Goal: Information Seeking & Learning: Learn about a topic

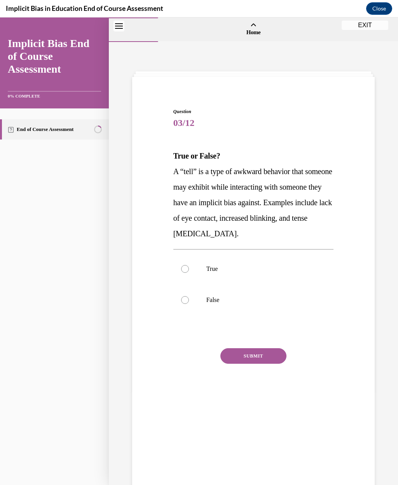
scroll to position [24, 0]
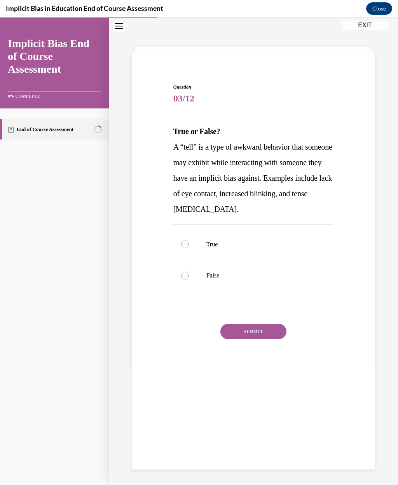
click at [188, 242] on div at bounding box center [185, 244] width 8 height 8
click at [188, 242] on input "True" at bounding box center [185, 244] width 8 height 8
radio input "true"
click at [264, 329] on button "SUBMIT" at bounding box center [253, 331] width 66 height 16
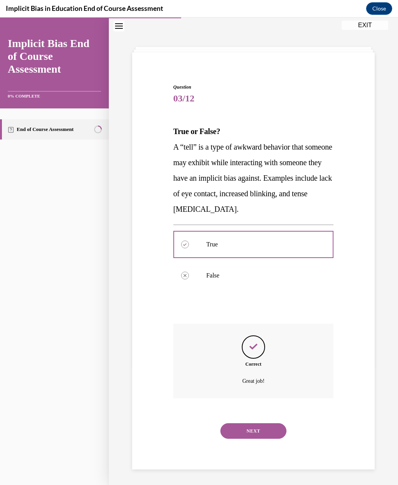
click at [257, 423] on button "NEXT" at bounding box center [253, 431] width 66 height 16
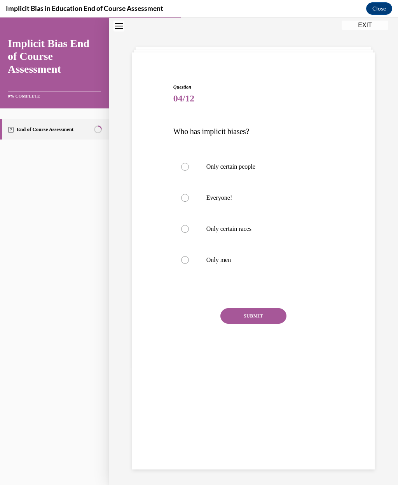
click at [175, 186] on label "Everyone!" at bounding box center [253, 197] width 160 height 31
click at [181, 194] on input "Everyone!" at bounding box center [185, 198] width 8 height 8
radio input "true"
click at [255, 315] on button "SUBMIT" at bounding box center [253, 316] width 66 height 16
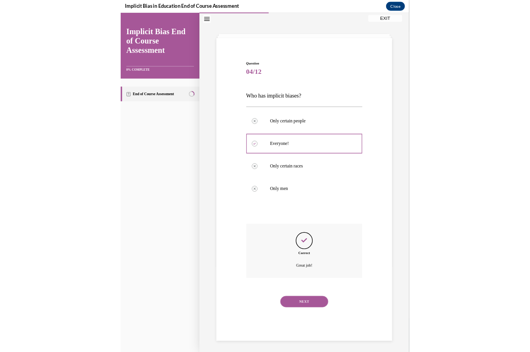
scroll to position [329, 0]
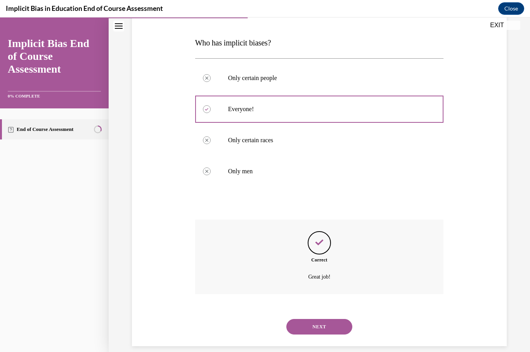
click at [331, 319] on button "NEXT" at bounding box center [320, 327] width 66 height 16
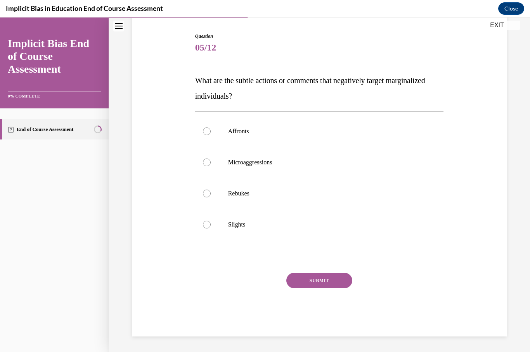
scroll to position [66, 0]
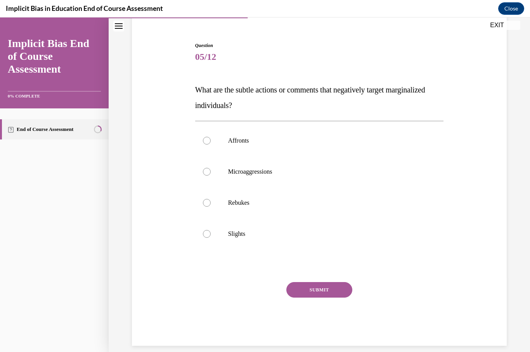
click at [207, 170] on div at bounding box center [207, 172] width 8 height 8
click at [207, 170] on input "Microaggressions" at bounding box center [207, 172] width 8 height 8
radio input "true"
click at [332, 287] on button "SUBMIT" at bounding box center [320, 290] width 66 height 16
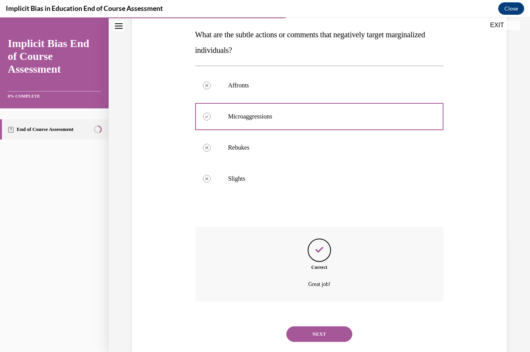
scroll to position [129, 0]
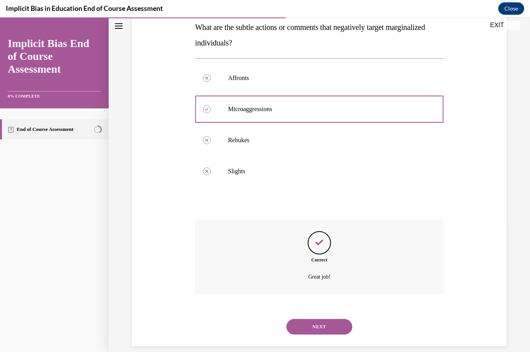
click at [332, 319] on button "NEXT" at bounding box center [320, 327] width 66 height 16
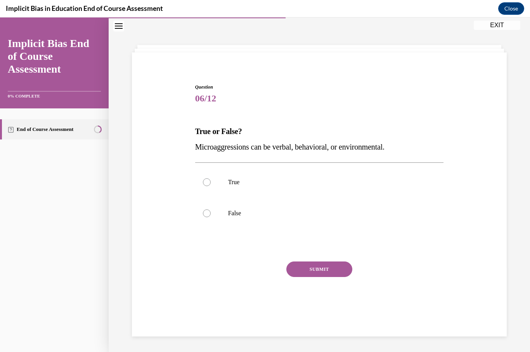
scroll to position [24, 0]
click at [204, 182] on div at bounding box center [207, 182] width 8 height 8
click at [204, 182] on input "True" at bounding box center [207, 182] width 8 height 8
radio input "true"
click at [350, 267] on button "SUBMIT" at bounding box center [320, 269] width 66 height 16
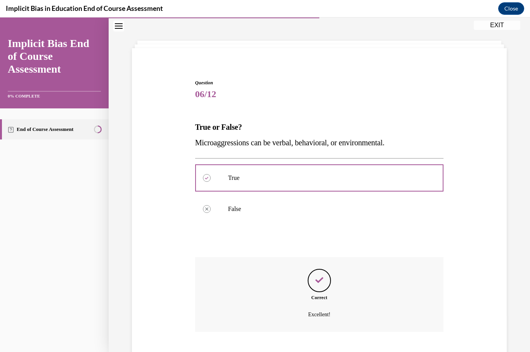
scroll to position [66, 0]
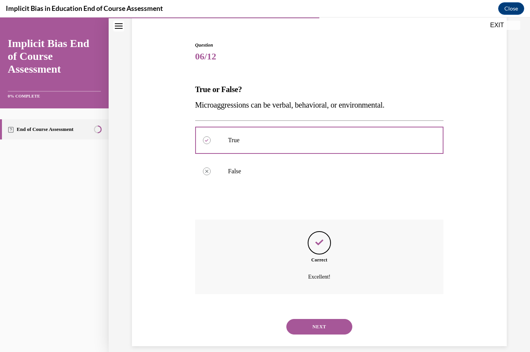
click at [335, 319] on button "NEXT" at bounding box center [320, 327] width 66 height 16
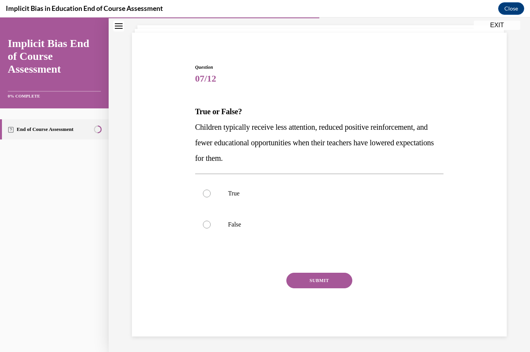
scroll to position [35, 0]
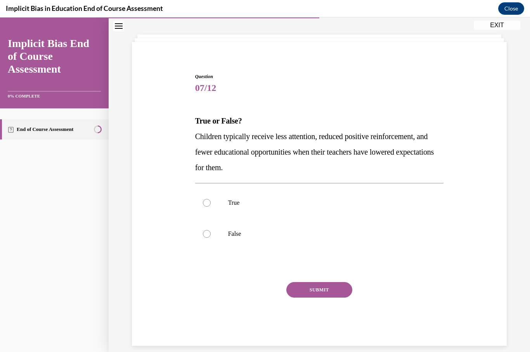
click at [205, 203] on div at bounding box center [207, 203] width 8 height 8
click at [205, 203] on input "True" at bounding box center [207, 203] width 8 height 8
radio input "true"
click at [341, 295] on button "SUBMIT" at bounding box center [320, 290] width 66 height 16
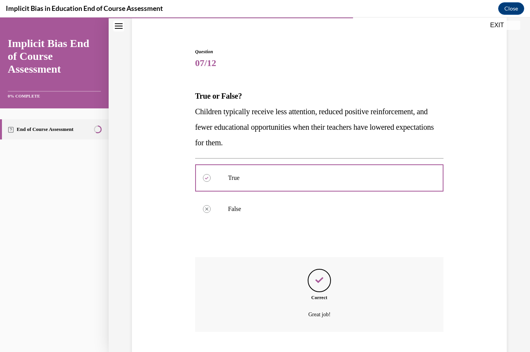
scroll to position [97, 0]
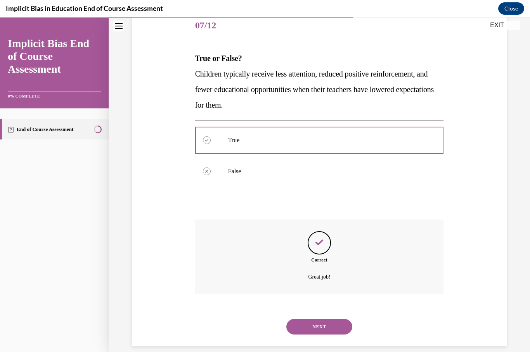
click at [339, 319] on button "NEXT" at bounding box center [320, 327] width 66 height 16
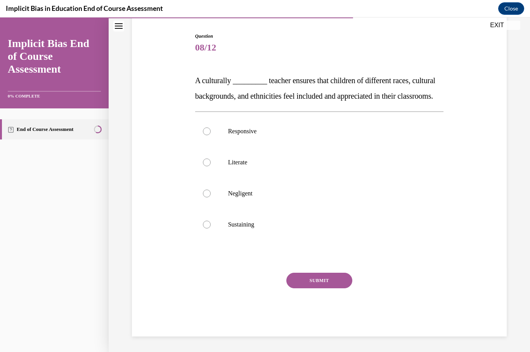
scroll to position [82, 0]
click at [210, 135] on div at bounding box center [207, 131] width 8 height 8
click at [210, 135] on input "Responsive" at bounding box center [207, 131] width 8 height 8
radio input "true"
click at [333, 288] on button "SUBMIT" at bounding box center [320, 281] width 66 height 16
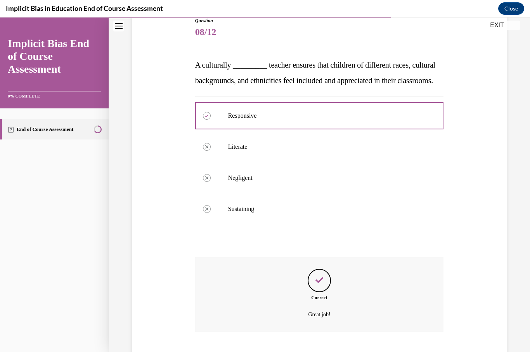
scroll to position [144, 0]
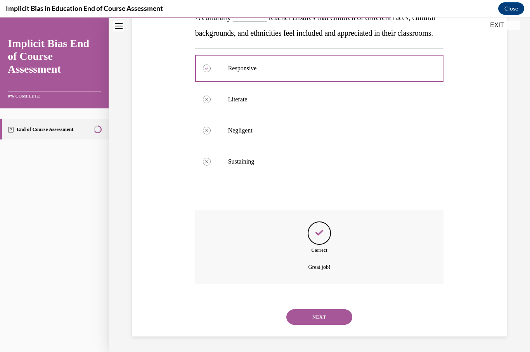
click at [338, 311] on button "NEXT" at bounding box center [320, 317] width 66 height 16
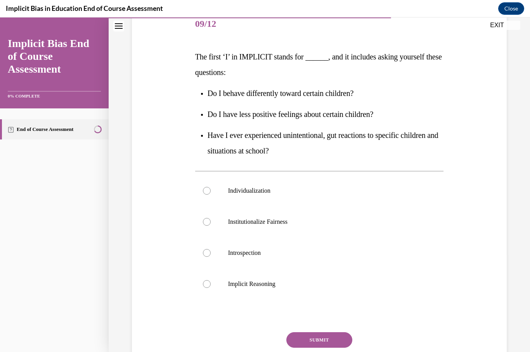
scroll to position [99, 0]
click at [209, 192] on div at bounding box center [207, 191] width 8 height 8
click at [209, 192] on input "Individualization" at bounding box center [207, 191] width 8 height 8
radio input "true"
click at [314, 334] on button "SUBMIT" at bounding box center [320, 340] width 66 height 16
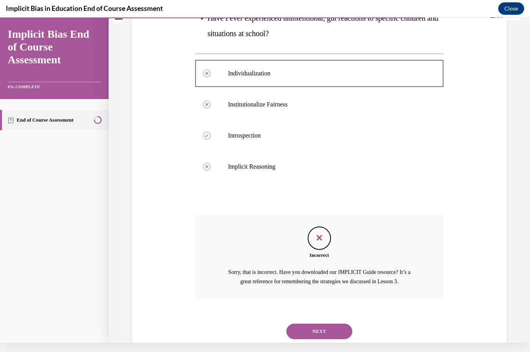
scroll to position [221, 0]
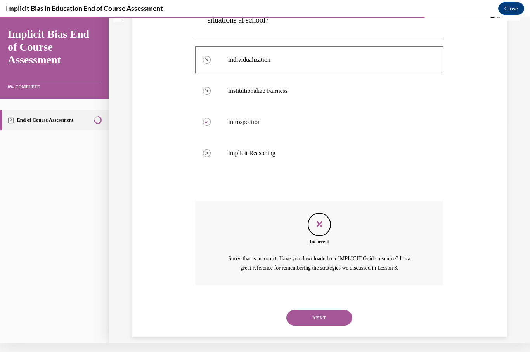
click at [308, 310] on button "NEXT" at bounding box center [320, 318] width 66 height 16
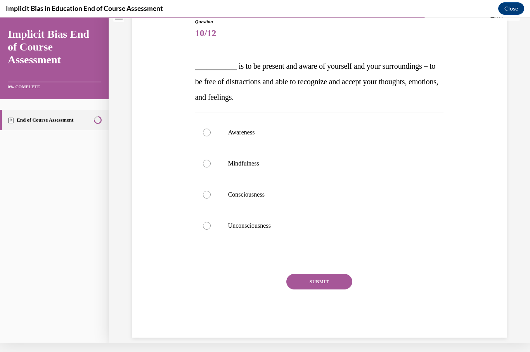
scroll to position [5, 0]
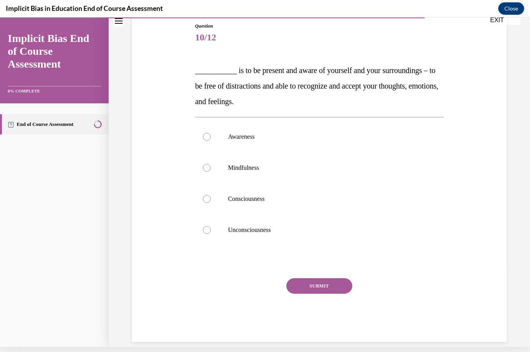
click at [216, 136] on label "Awareness" at bounding box center [319, 136] width 249 height 31
click at [211, 136] on input "Awareness" at bounding box center [207, 137] width 8 height 8
radio input "true"
click at [330, 281] on button "SUBMIT" at bounding box center [320, 286] width 66 height 16
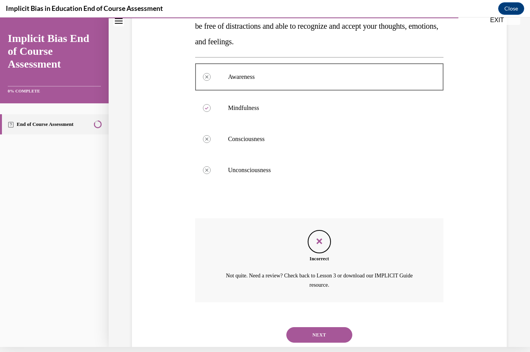
scroll to position [153, 0]
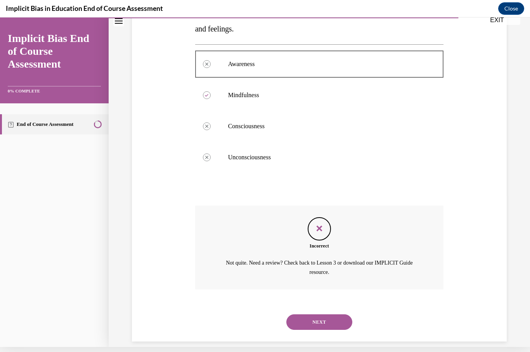
click at [325, 316] on button "NEXT" at bounding box center [320, 322] width 66 height 16
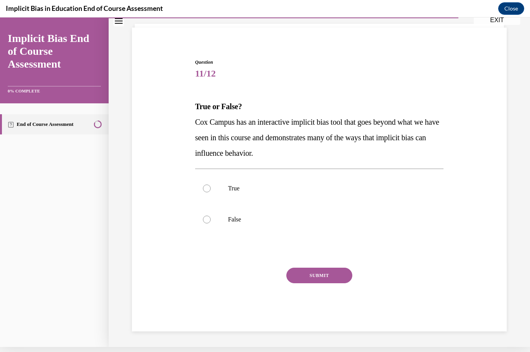
scroll to position [35, 0]
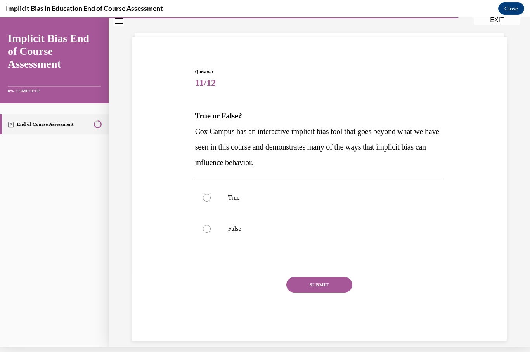
click at [200, 192] on label "True" at bounding box center [319, 197] width 249 height 31
click at [203, 194] on input "True" at bounding box center [207, 198] width 8 height 8
radio input "true"
click at [328, 285] on button "SUBMIT" at bounding box center [320, 285] width 66 height 16
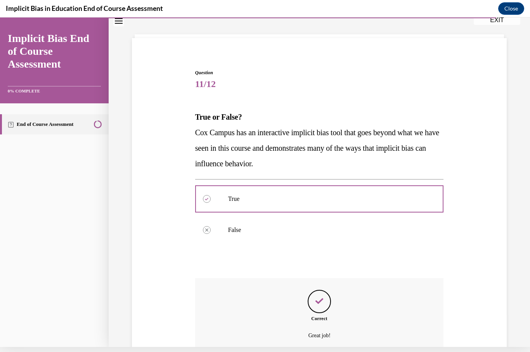
scroll to position [97, 0]
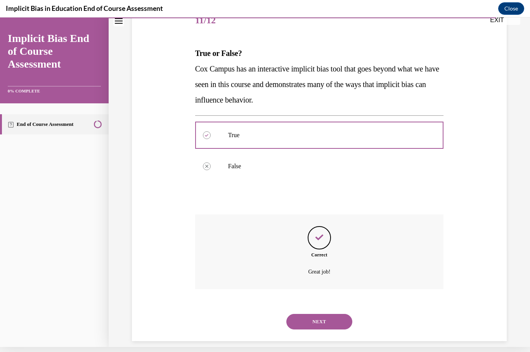
click at [321, 314] on button "NEXT" at bounding box center [320, 322] width 66 height 16
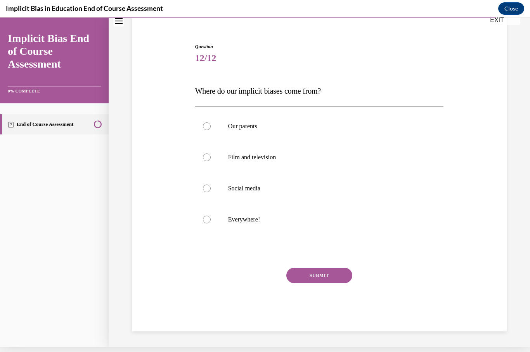
scroll to position [50, 0]
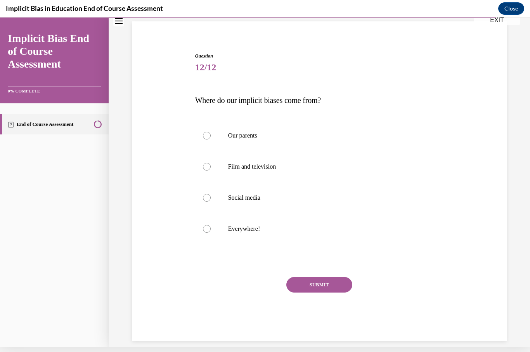
click at [209, 228] on div at bounding box center [207, 229] width 8 height 8
click at [209, 228] on input "Everywhere!" at bounding box center [207, 229] width 8 height 8
radio input "true"
click at [330, 281] on button "SUBMIT" at bounding box center [320, 285] width 66 height 16
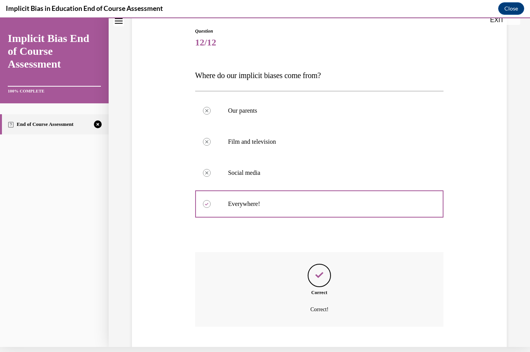
scroll to position [113, 0]
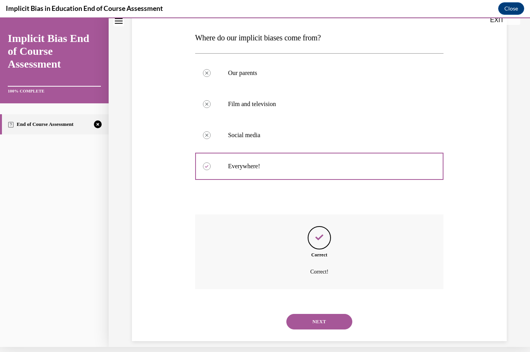
click at [321, 314] on button "NEXT" at bounding box center [320, 322] width 66 height 16
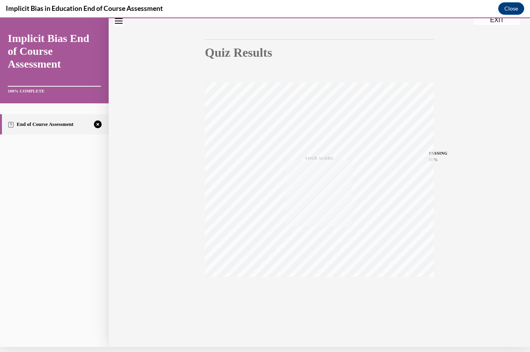
scroll to position [64, 0]
click at [319, 294] on div "TAKE AGAIN" at bounding box center [320, 294] width 28 height 18
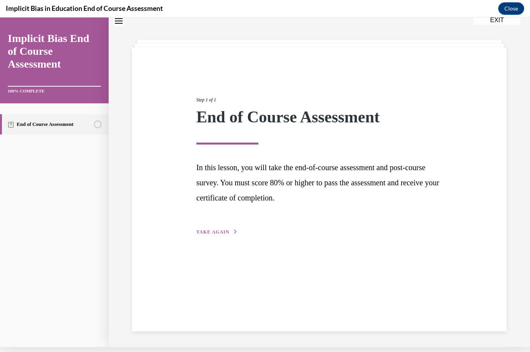
click at [225, 230] on span "TAKE AGAIN" at bounding box center [212, 231] width 33 height 5
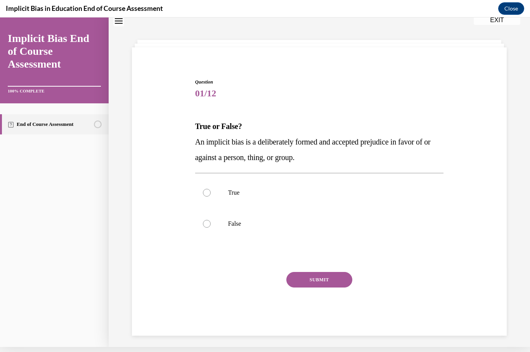
click at [207, 191] on div at bounding box center [207, 193] width 8 height 8
click at [207, 191] on input "True" at bounding box center [207, 193] width 8 height 8
radio input "true"
click at [326, 273] on button "SUBMIT" at bounding box center [320, 280] width 66 height 16
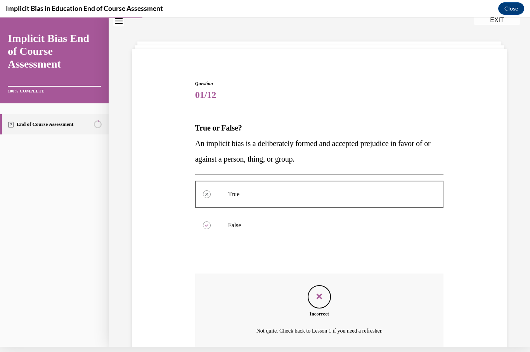
scroll to position [17, 0]
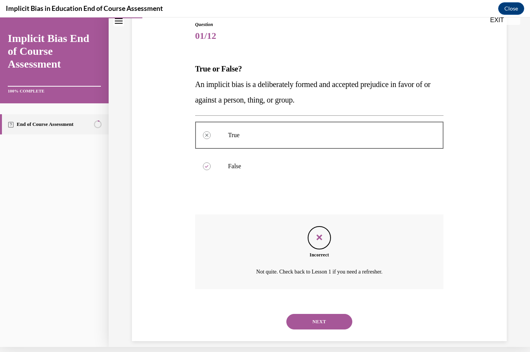
click at [323, 314] on button "NEXT" at bounding box center [320, 322] width 66 height 16
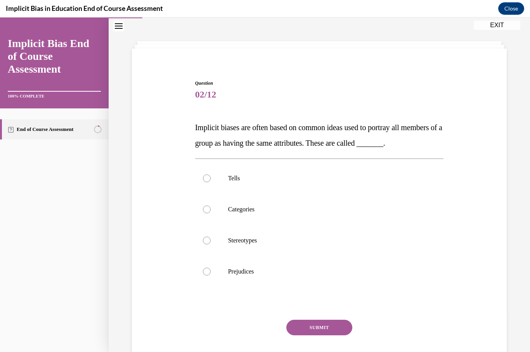
scroll to position [82, 0]
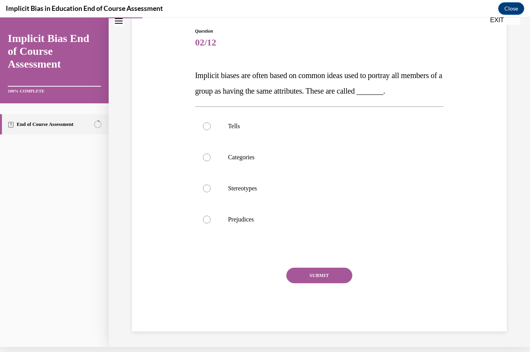
click at [203, 192] on div at bounding box center [207, 188] width 8 height 8
click at [203, 192] on input "Stereotypes" at bounding box center [207, 188] width 8 height 8
radio input "true"
click at [328, 283] on button "SUBMIT" at bounding box center [320, 276] width 66 height 16
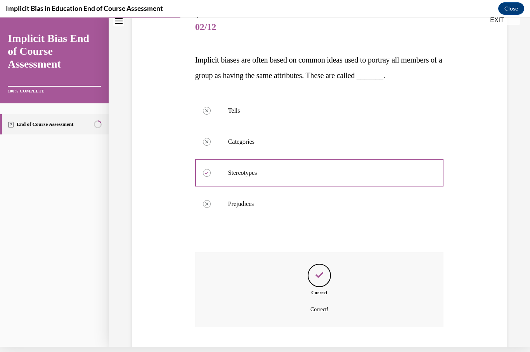
scroll to position [144, 0]
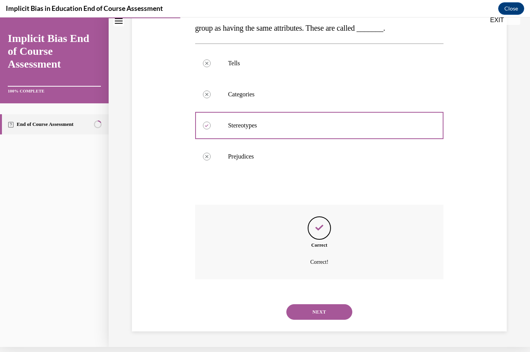
click at [328, 305] on button "NEXT" at bounding box center [320, 312] width 66 height 16
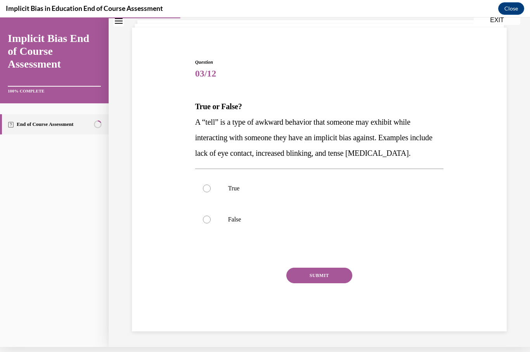
scroll to position [35, 0]
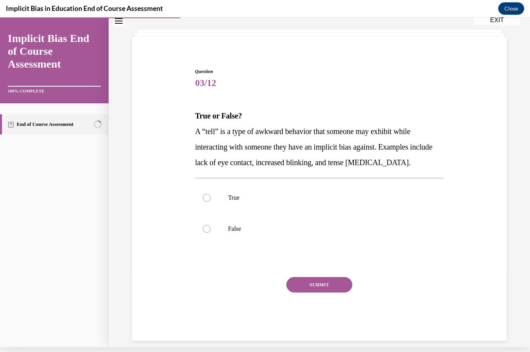
click at [207, 188] on label "True" at bounding box center [319, 197] width 249 height 31
click at [207, 194] on input "True" at bounding box center [207, 198] width 8 height 8
radio input "true"
click at [311, 292] on button "SUBMIT" at bounding box center [320, 285] width 66 height 16
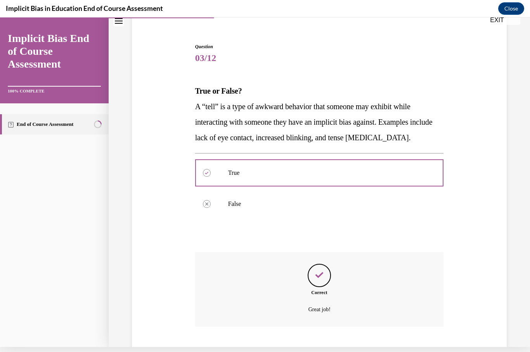
scroll to position [97, 0]
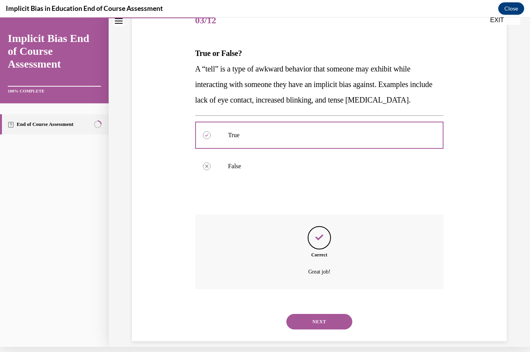
click at [306, 314] on button "NEXT" at bounding box center [320, 322] width 66 height 16
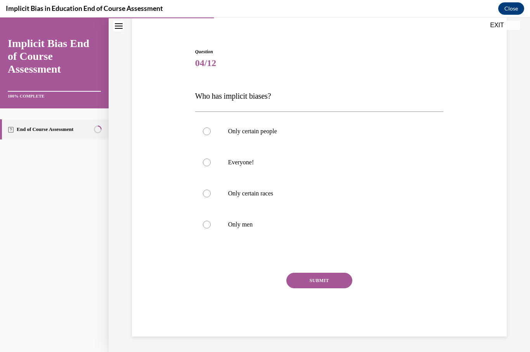
scroll to position [50, 0]
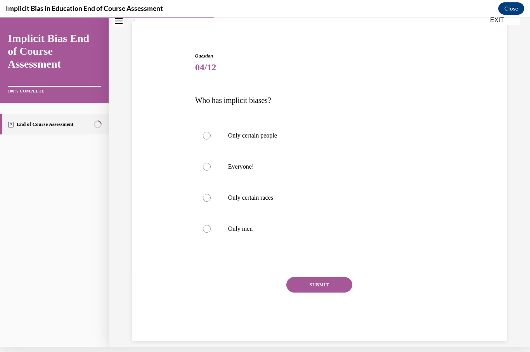
click at [203, 165] on div at bounding box center [207, 167] width 8 height 8
click at [203, 165] on input "Everyone!" at bounding box center [207, 167] width 8 height 8
radio input "true"
click at [303, 289] on button "SUBMIT" at bounding box center [320, 285] width 66 height 16
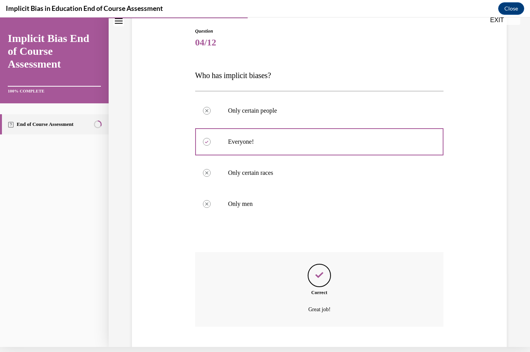
scroll to position [113, 0]
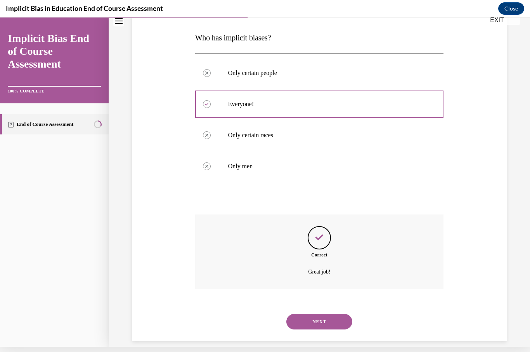
click at [304, 314] on button "NEXT" at bounding box center [320, 322] width 66 height 16
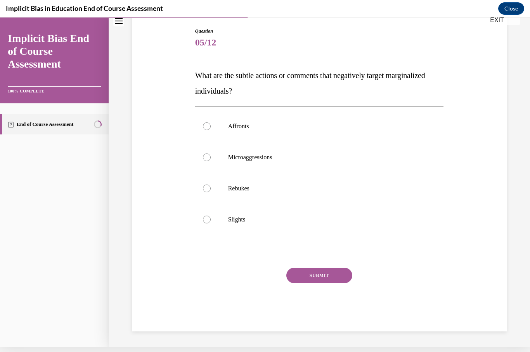
scroll to position [66, 0]
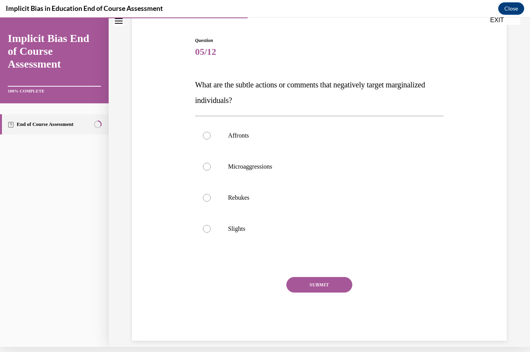
click at [206, 163] on div at bounding box center [207, 167] width 8 height 8
click at [206, 163] on input "Microaggressions" at bounding box center [207, 167] width 8 height 8
radio input "true"
click at [298, 285] on button "SUBMIT" at bounding box center [320, 285] width 66 height 16
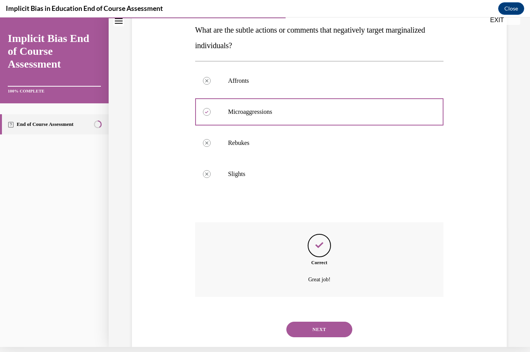
scroll to position [129, 0]
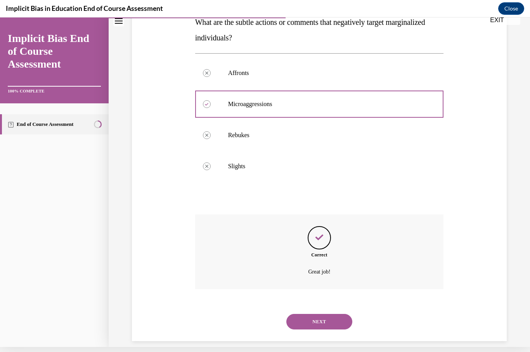
click at [304, 314] on button "NEXT" at bounding box center [320, 322] width 66 height 16
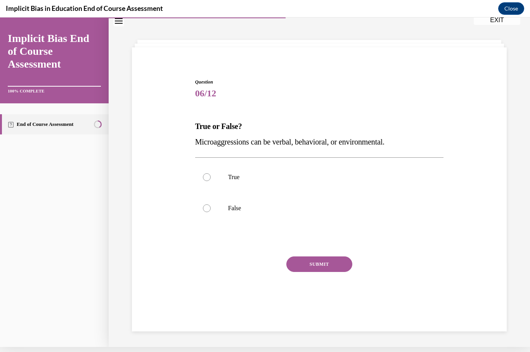
scroll to position [24, 0]
click at [210, 174] on label "True" at bounding box center [319, 177] width 249 height 31
click at [210, 174] on input "True" at bounding box center [207, 177] width 8 height 8
radio input "true"
click at [297, 269] on button "SUBMIT" at bounding box center [320, 264] width 66 height 16
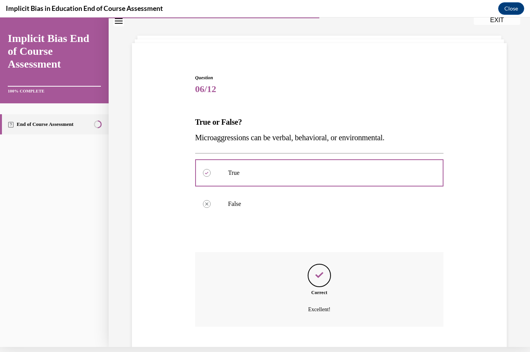
scroll to position [66, 0]
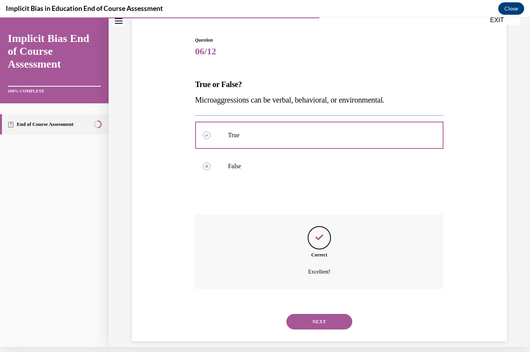
click at [296, 314] on button "NEXT" at bounding box center [320, 322] width 66 height 16
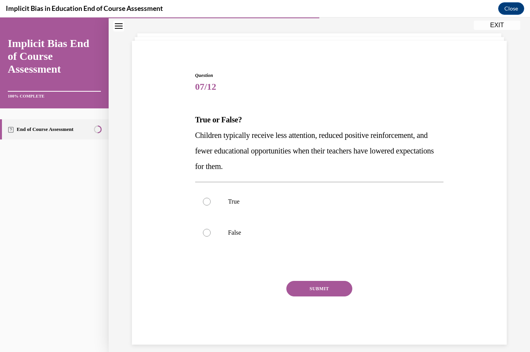
scroll to position [35, 0]
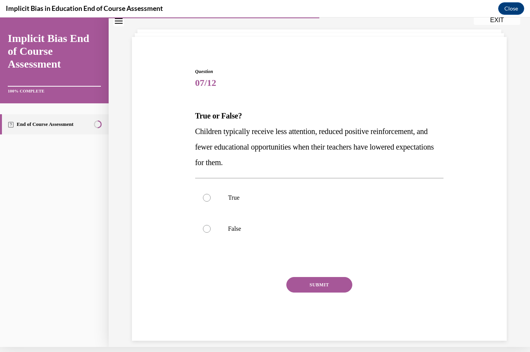
click at [209, 193] on label "True" at bounding box center [319, 197] width 249 height 31
click at [209, 194] on input "True" at bounding box center [207, 198] width 8 height 8
radio input "true"
click at [304, 287] on button "SUBMIT" at bounding box center [320, 285] width 66 height 16
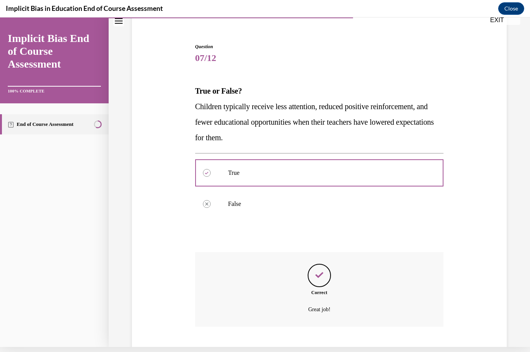
scroll to position [97, 0]
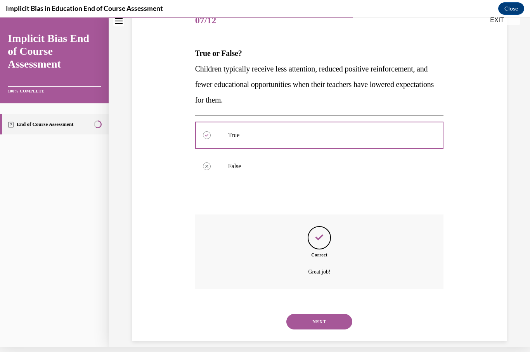
click at [306, 314] on button "NEXT" at bounding box center [320, 322] width 66 height 16
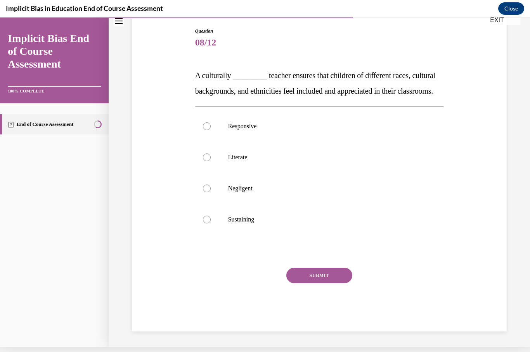
scroll to position [82, 0]
click at [205, 130] on div at bounding box center [207, 126] width 8 height 8
click at [205, 130] on input "Responsive" at bounding box center [207, 126] width 8 height 8
radio input "true"
click at [302, 282] on button "SUBMIT" at bounding box center [320, 276] width 66 height 16
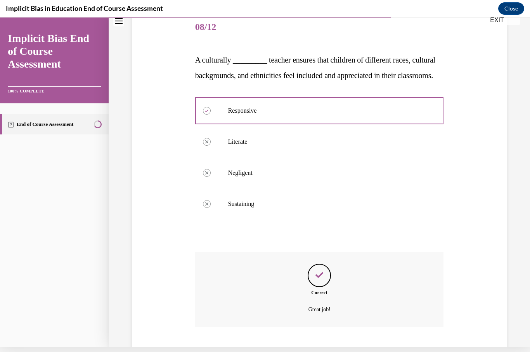
scroll to position [144, 0]
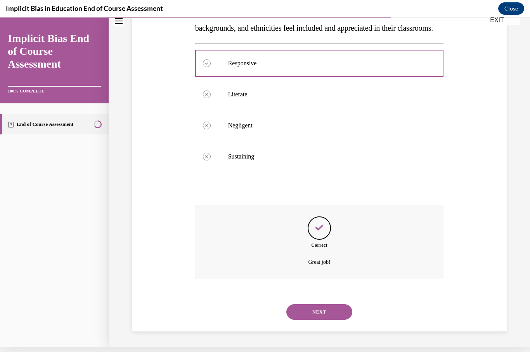
click at [302, 306] on button "NEXT" at bounding box center [320, 312] width 66 height 16
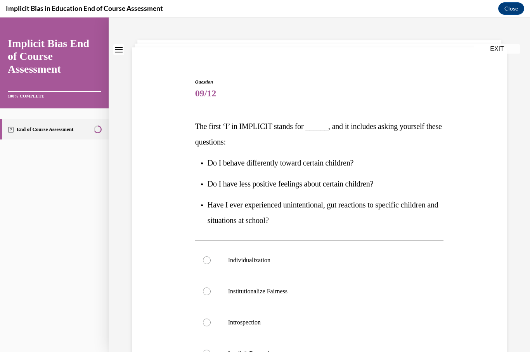
scroll to position [30, 0]
click at [207, 257] on div at bounding box center [207, 260] width 8 height 8
click at [207, 257] on input "Individualization" at bounding box center [207, 260] width 8 height 8
radio input "true"
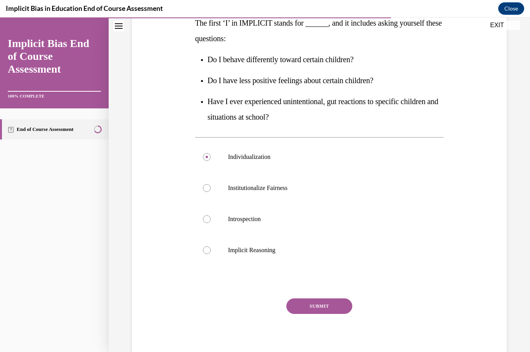
click at [317, 311] on button "SUBMIT" at bounding box center [320, 306] width 66 height 16
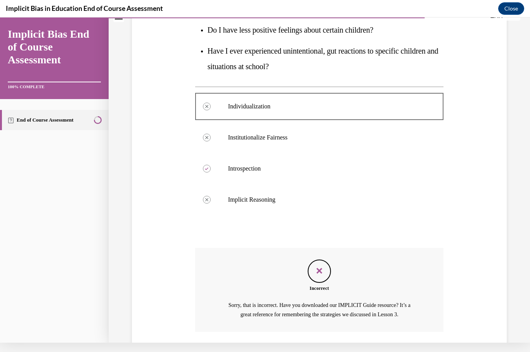
scroll to position [221, 0]
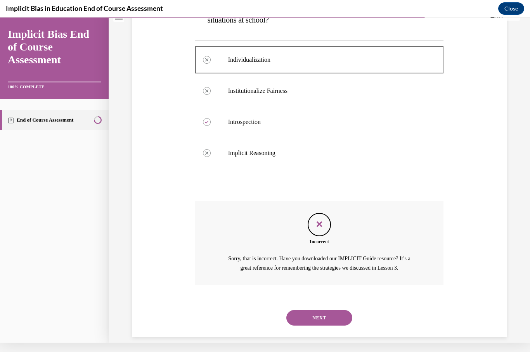
click at [313, 310] on button "NEXT" at bounding box center [320, 318] width 66 height 16
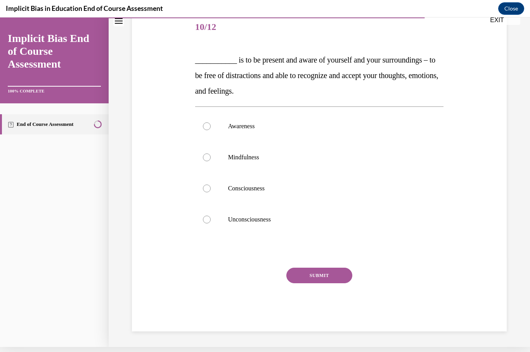
scroll to position [82, 0]
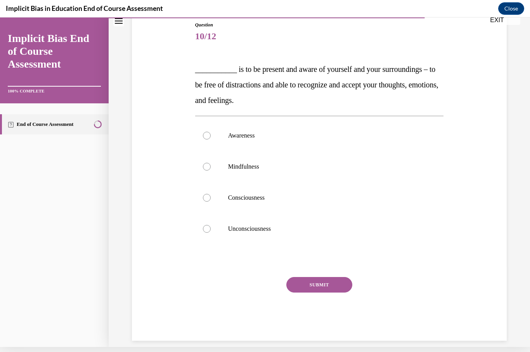
click at [210, 169] on label "Mindfulness" at bounding box center [319, 166] width 249 height 31
click at [210, 169] on input "Mindfulness" at bounding box center [207, 167] width 8 height 8
radio input "true"
click at [317, 284] on button "SUBMIT" at bounding box center [320, 285] width 66 height 16
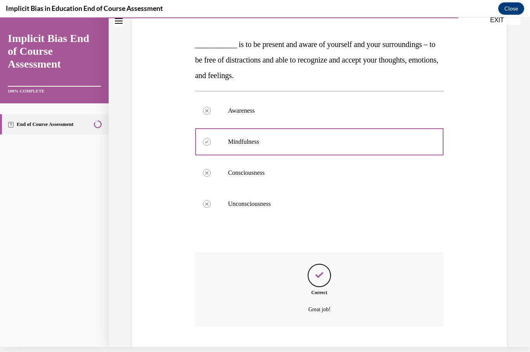
scroll to position [144, 0]
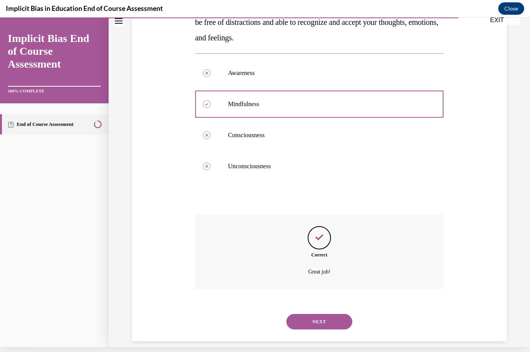
click at [306, 314] on button "NEXT" at bounding box center [320, 322] width 66 height 16
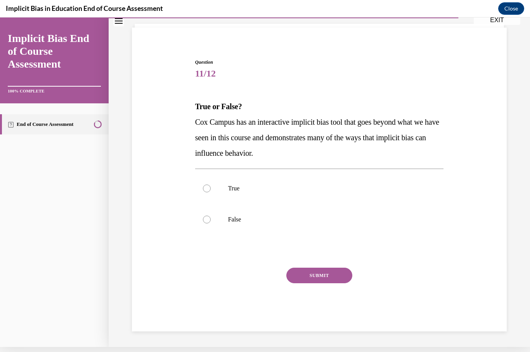
scroll to position [35, 0]
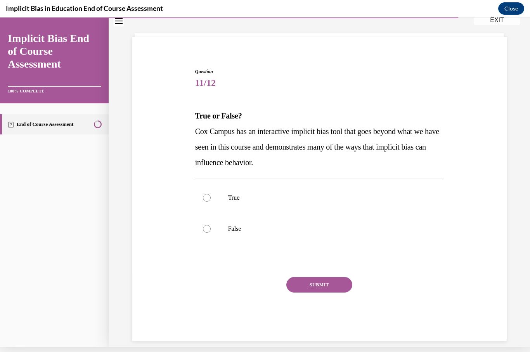
click at [212, 193] on label "True" at bounding box center [319, 197] width 249 height 31
click at [211, 194] on input "True" at bounding box center [207, 198] width 8 height 8
radio input "true"
click at [304, 288] on button "SUBMIT" at bounding box center [320, 285] width 66 height 16
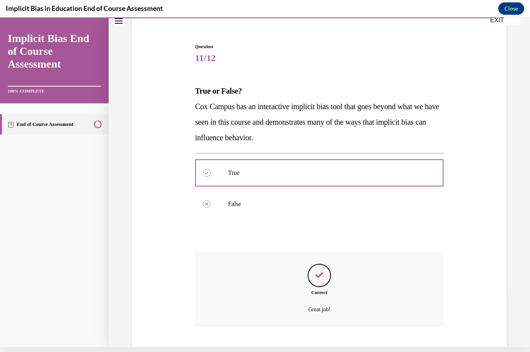
scroll to position [97, 0]
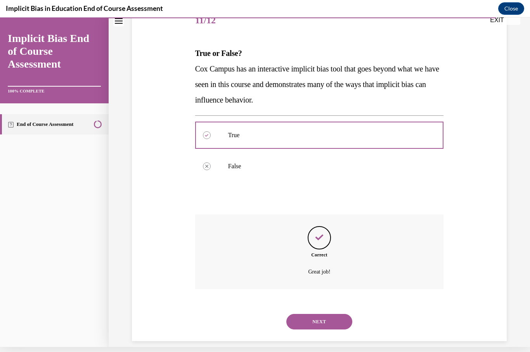
click at [307, 314] on button "NEXT" at bounding box center [320, 322] width 66 height 16
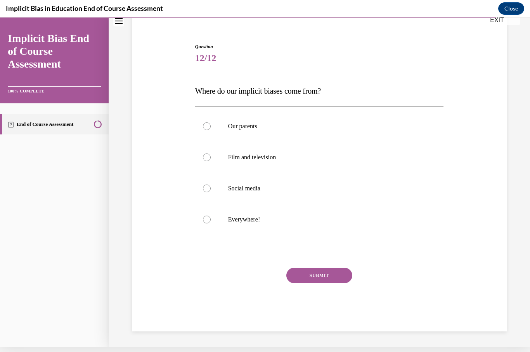
scroll to position [50, 0]
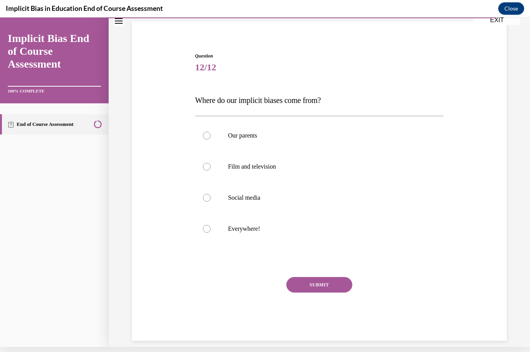
click at [209, 227] on div at bounding box center [207, 229] width 8 height 8
click at [209, 227] on input "Everywhere!" at bounding box center [207, 229] width 8 height 8
radio input "true"
click at [311, 283] on button "SUBMIT" at bounding box center [320, 285] width 66 height 16
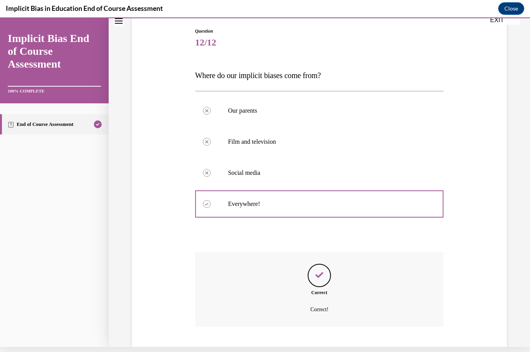
scroll to position [113, 0]
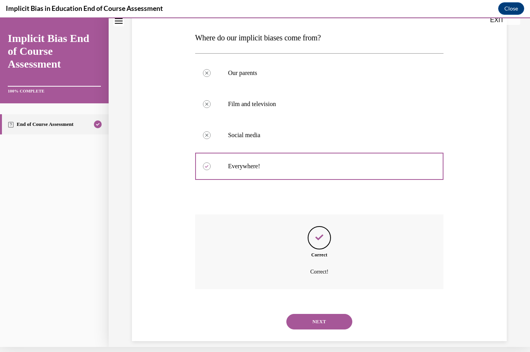
click at [308, 314] on button "NEXT" at bounding box center [320, 322] width 66 height 16
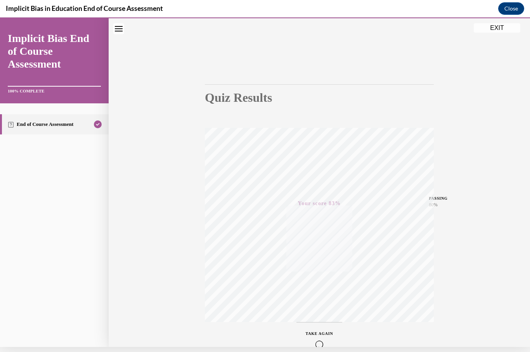
scroll to position [16, 0]
click at [397, 29] on button "EXIT" at bounding box center [497, 27] width 47 height 9
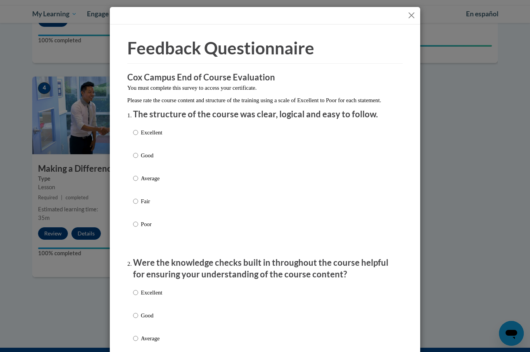
click at [137, 134] on input "Excellent" at bounding box center [135, 132] width 5 height 9
radio input "true"
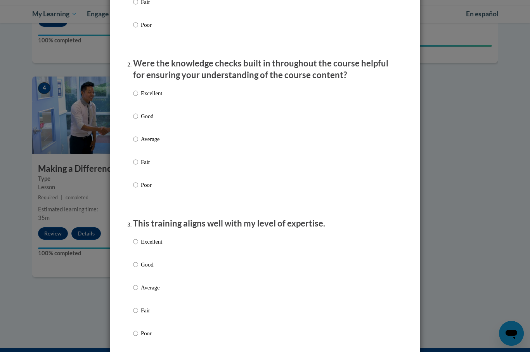
scroll to position [199, 0]
click at [136, 96] on input "Excellent" at bounding box center [135, 93] width 5 height 9
radio input "true"
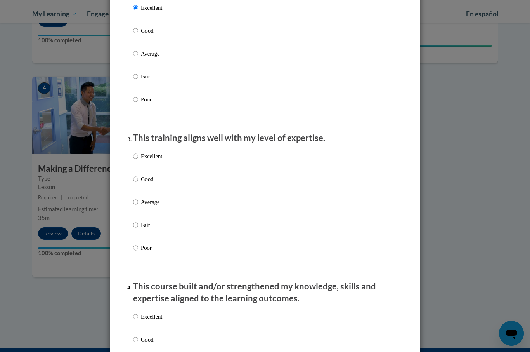
scroll to position [292, 0]
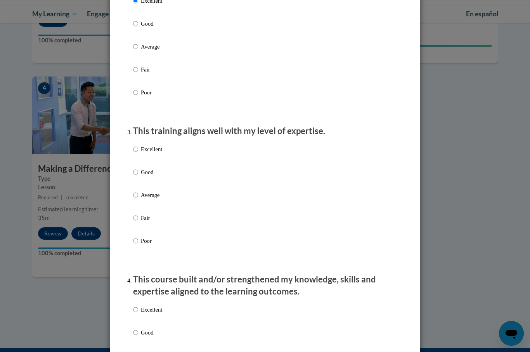
click at [135, 148] on input "Excellent" at bounding box center [135, 149] width 5 height 9
radio input "true"
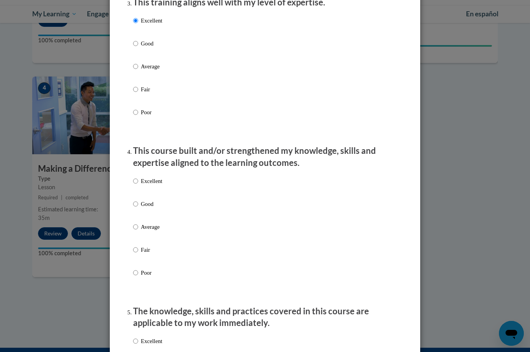
scroll to position [422, 0]
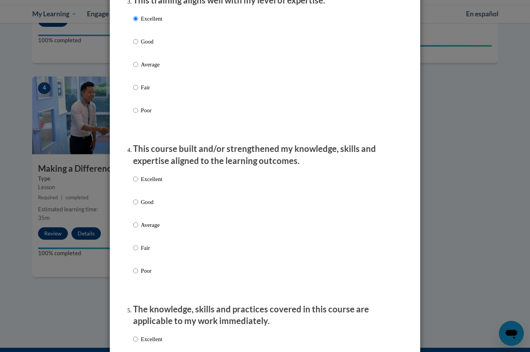
click at [134, 175] on input "Excellent" at bounding box center [135, 179] width 5 height 9
radio input "true"
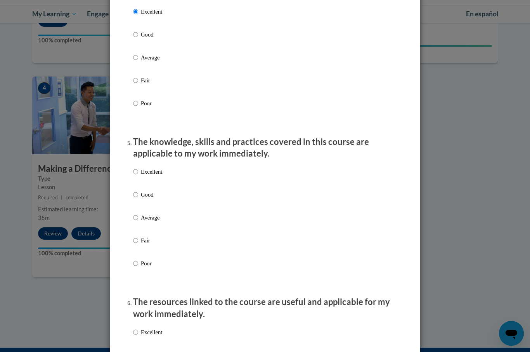
scroll to position [595, 0]
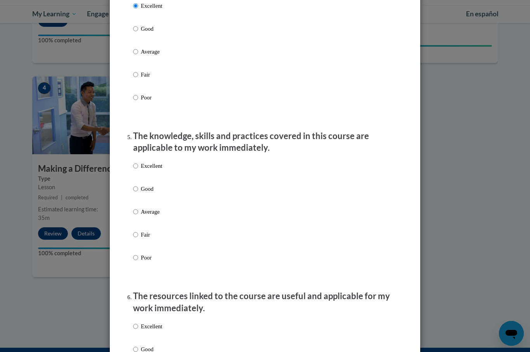
click at [137, 158] on div "Excellent Good Average Fair Poor" at bounding box center [147, 218] width 29 height 120
click at [138, 163] on input "Excellent" at bounding box center [135, 166] width 5 height 9
radio input "true"
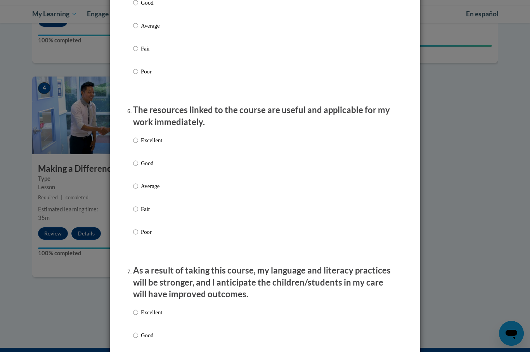
scroll to position [795, 0]
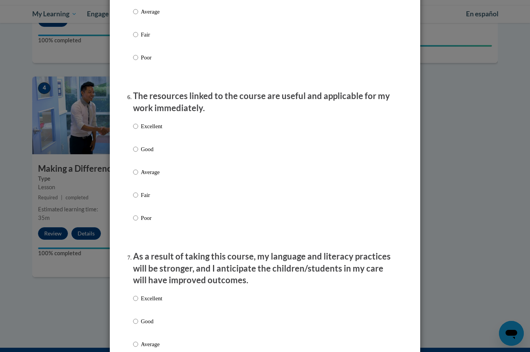
click at [141, 122] on label "Excellent" at bounding box center [147, 132] width 29 height 21
click at [138, 122] on input "Excellent" at bounding box center [135, 126] width 5 height 9
radio input "true"
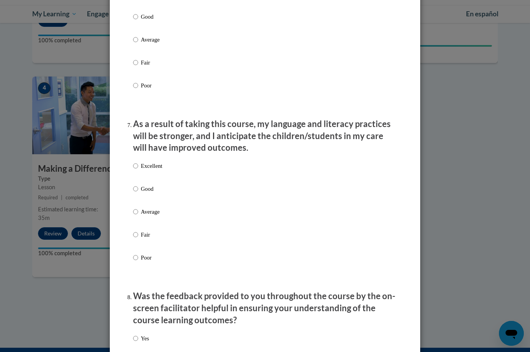
scroll to position [928, 0]
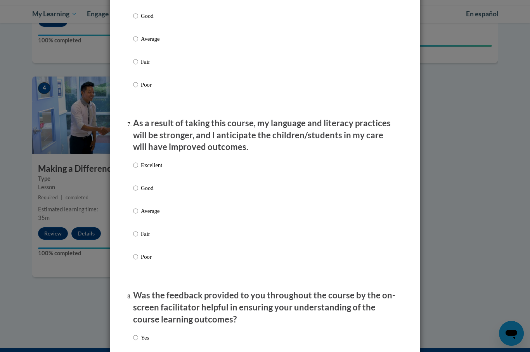
click at [133, 163] on input "Excellent" at bounding box center [135, 165] width 5 height 9
radio input "true"
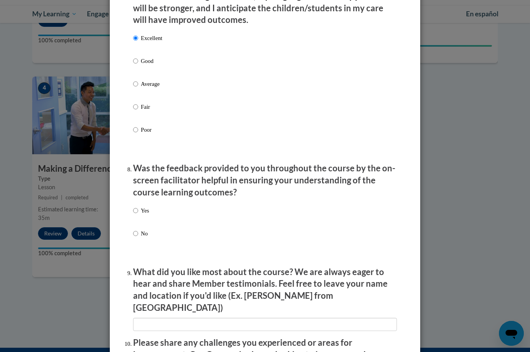
scroll to position [1056, 0]
click at [137, 206] on input "Yes" at bounding box center [135, 210] width 5 height 9
radio input "true"
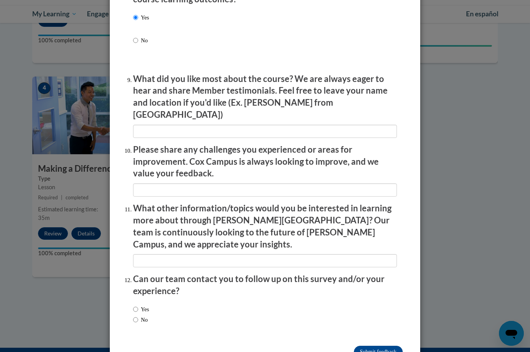
scroll to position [1248, 0]
click at [381, 346] on input "Submit feedback" at bounding box center [378, 352] width 49 height 12
click at [382, 346] on input "Submitting" at bounding box center [378, 352] width 49 height 12
click at [386, 346] on input "Submitting" at bounding box center [378, 352] width 49 height 12
